Goal: Task Accomplishment & Management: Use online tool/utility

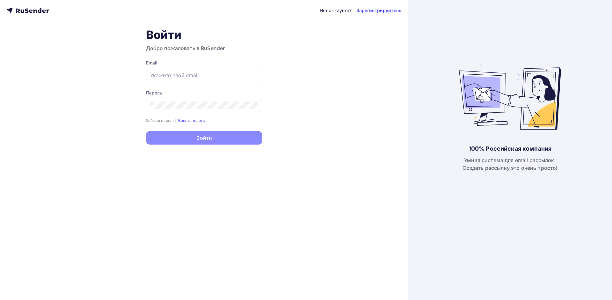
type input "[EMAIL_ADDRESS][DOMAIN_NAME]"
click at [206, 138] on button "Войти" at bounding box center [204, 137] width 116 height 13
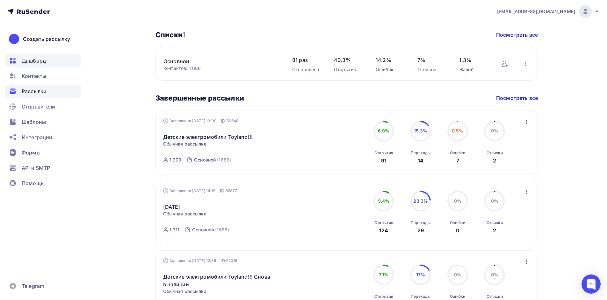
scroll to position [96, 0]
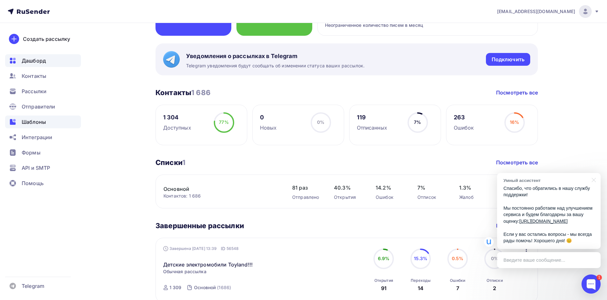
click at [28, 123] on span "Шаблоны" at bounding box center [34, 122] width 24 height 8
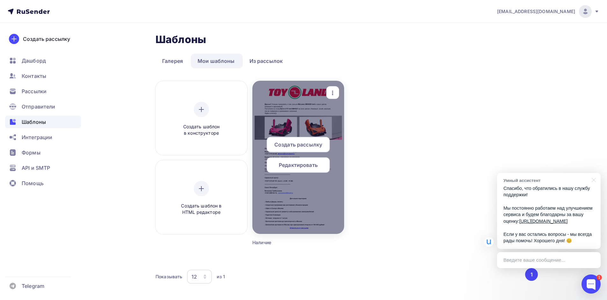
click at [293, 162] on span "Редактировать" at bounding box center [298, 165] width 39 height 8
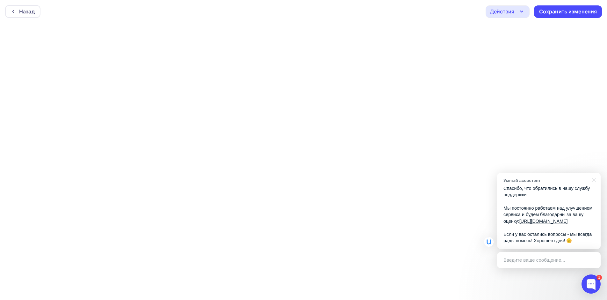
click at [596, 173] on div at bounding box center [593, 179] width 16 height 13
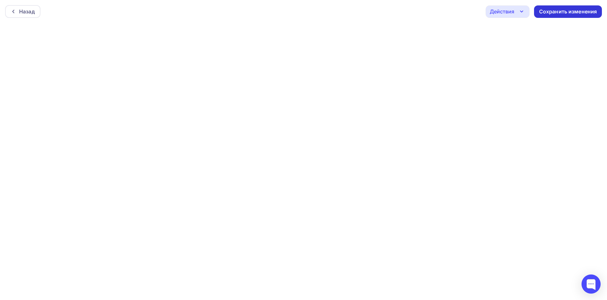
click at [558, 11] on div "Сохранить изменения" at bounding box center [568, 11] width 58 height 7
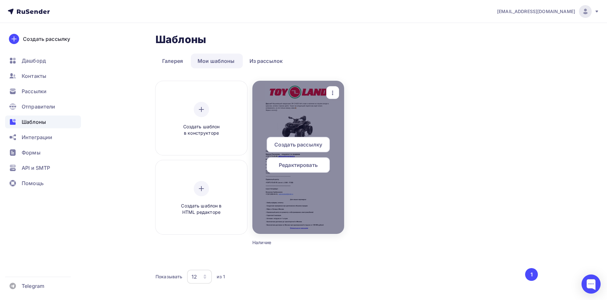
click at [299, 143] on span "Создать рассылку" at bounding box center [298, 145] width 48 height 8
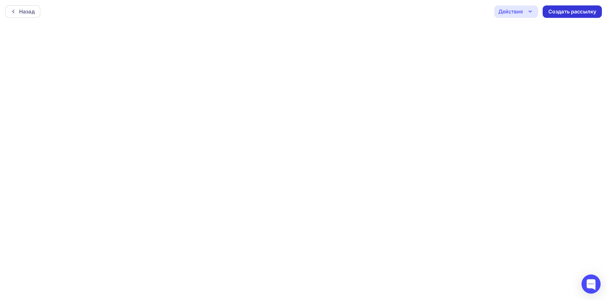
click at [566, 10] on div "Создать рассылку" at bounding box center [573, 11] width 48 height 7
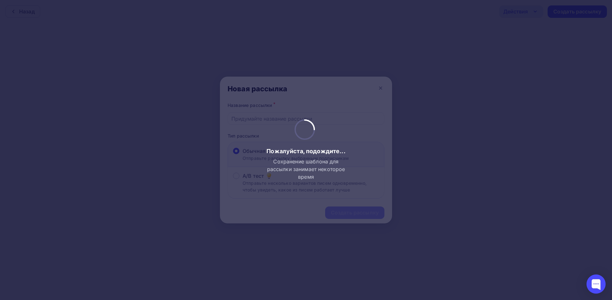
click at [250, 118] on div at bounding box center [306, 150] width 612 height 300
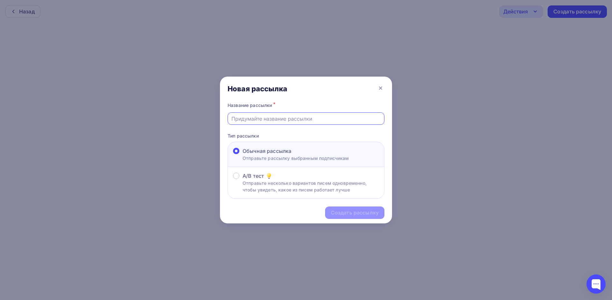
click at [250, 118] on input "text" at bounding box center [305, 119] width 149 height 8
type input "[DATE]"
click at [355, 211] on div "Создать рассылку" at bounding box center [355, 212] width 48 height 7
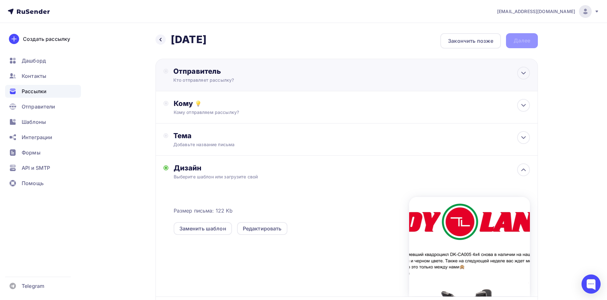
click at [197, 77] on div "Кто отправляет рассылку?" at bounding box center [235, 80] width 124 height 6
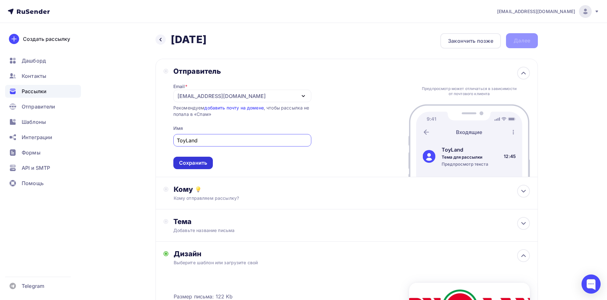
type input "ToyLand"
click at [189, 161] on div "Сохранить" at bounding box center [193, 162] width 28 height 7
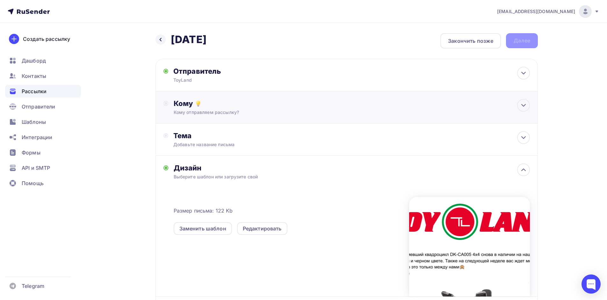
click at [185, 105] on div "Кому" at bounding box center [352, 103] width 356 height 9
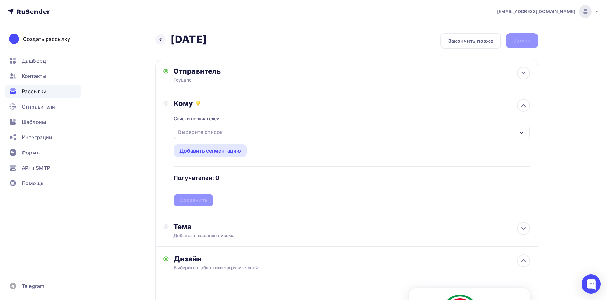
click at [193, 128] on div "Выберите список" at bounding box center [201, 131] width 50 height 11
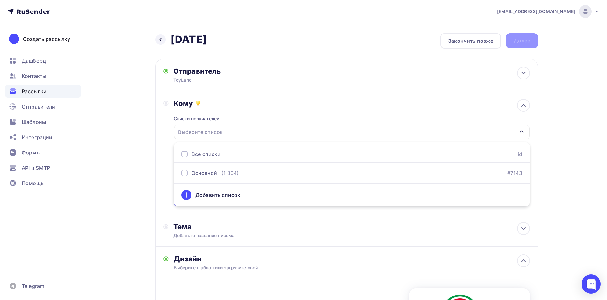
click at [184, 156] on div at bounding box center [184, 154] width 6 height 6
click at [116, 140] on div "Назад 12.09.2025 12.09.2025 Закончить позже Далее Отправитель ToyLand Email * i…" at bounding box center [303, 242] width 522 height 438
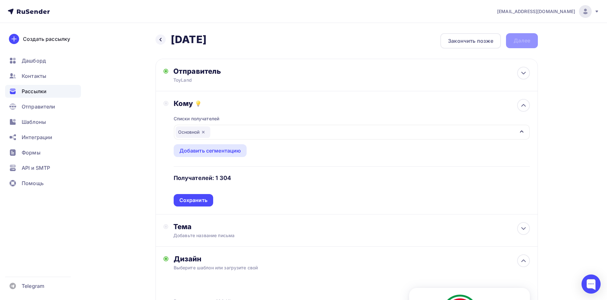
click at [186, 200] on div "Сохранить" at bounding box center [193, 199] width 28 height 7
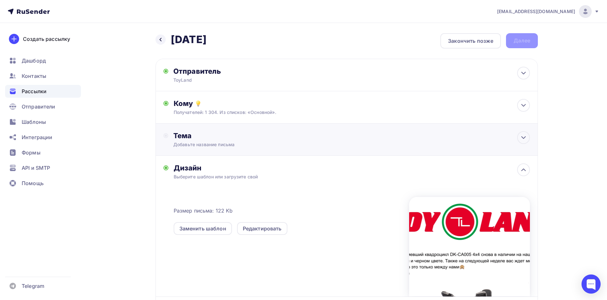
click at [183, 135] on div "Тема" at bounding box center [236, 135] width 126 height 9
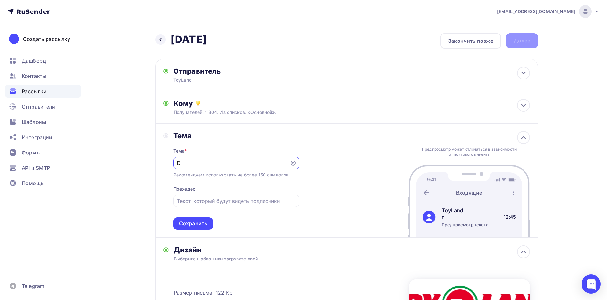
type input "D"
type input "Уже на нашем складе!"
click at [190, 218] on div "Сохранить" at bounding box center [193, 223] width 40 height 12
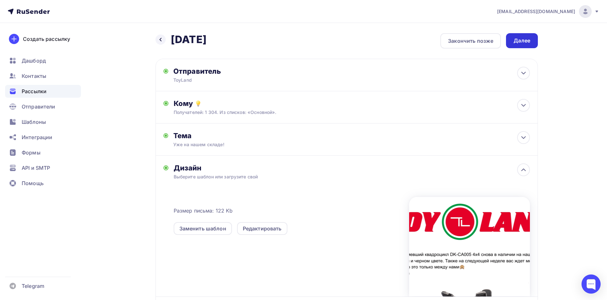
click at [516, 38] on div "Далее" at bounding box center [522, 40] width 17 height 7
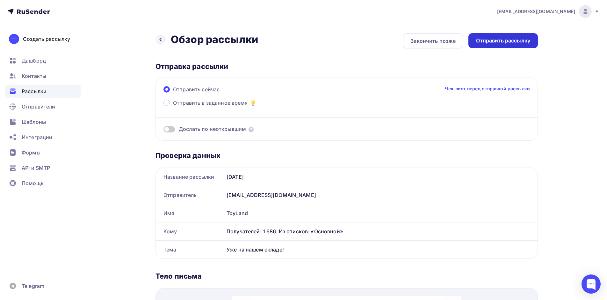
click at [513, 40] on div "Отправить рассылку" at bounding box center [503, 40] width 54 height 7
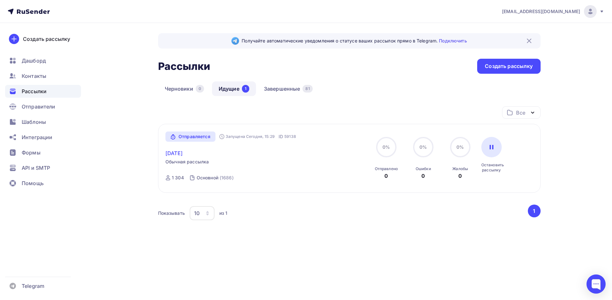
click at [173, 152] on link "[DATE]" at bounding box center [173, 153] width 17 height 8
click at [182, 154] on link "[DATE]" at bounding box center [173, 153] width 17 height 8
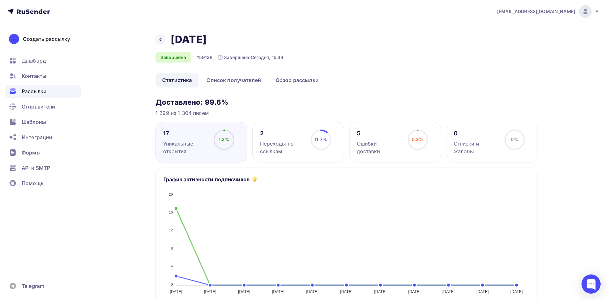
click at [172, 142] on div "Уникальные открытия" at bounding box center [185, 147] width 45 height 15
click at [167, 131] on div "17" at bounding box center [185, 133] width 45 height 8
click at [223, 139] on span "1.3%" at bounding box center [224, 138] width 11 height 5
click at [418, 138] on span "0.3%" at bounding box center [418, 138] width 12 height 5
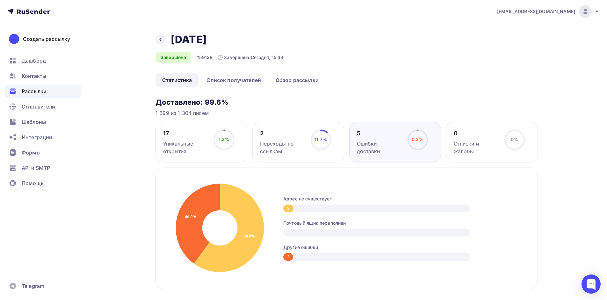
click at [278, 143] on div "Переходы по ссылкам" at bounding box center [282, 147] width 45 height 15
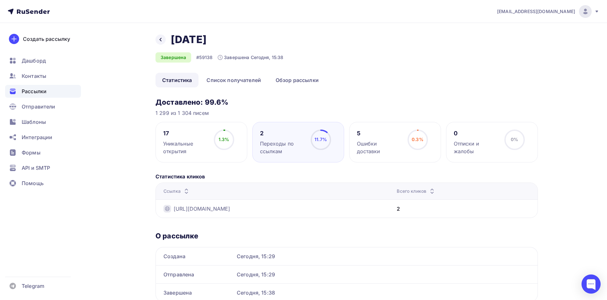
click at [277, 143] on div "Переходы по ссылкам" at bounding box center [282, 147] width 45 height 15
click at [320, 137] on span "11.7%" at bounding box center [321, 138] width 12 height 5
click at [221, 137] on span "1.3%" at bounding box center [224, 138] width 11 height 5
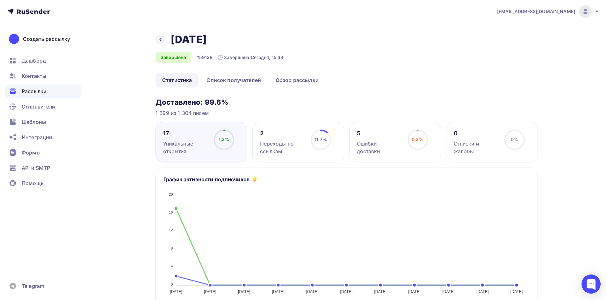
click at [325, 137] on span "11.7%" at bounding box center [321, 138] width 12 height 5
